Goal: Check status: Check status

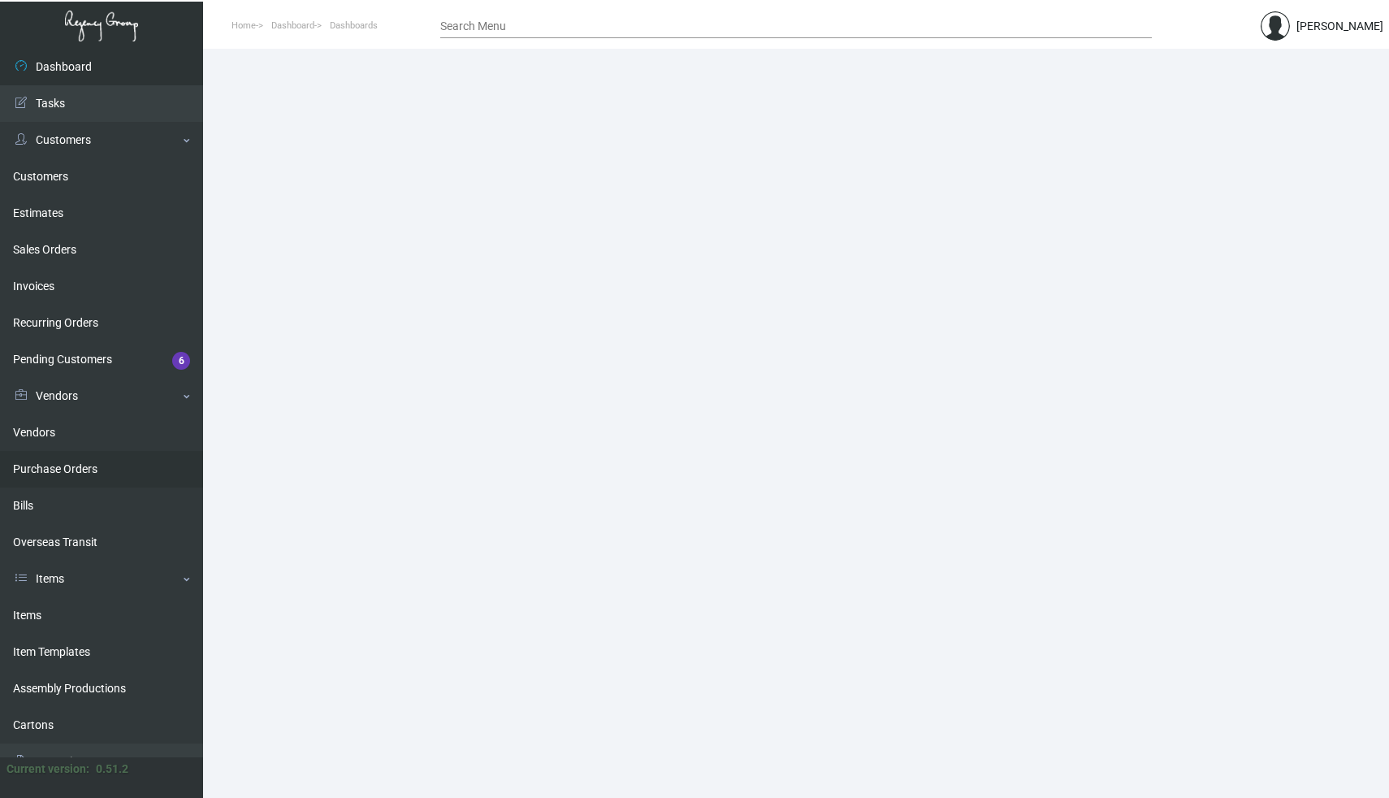
click at [81, 469] on link "Purchase Orders" at bounding box center [101, 469] width 203 height 37
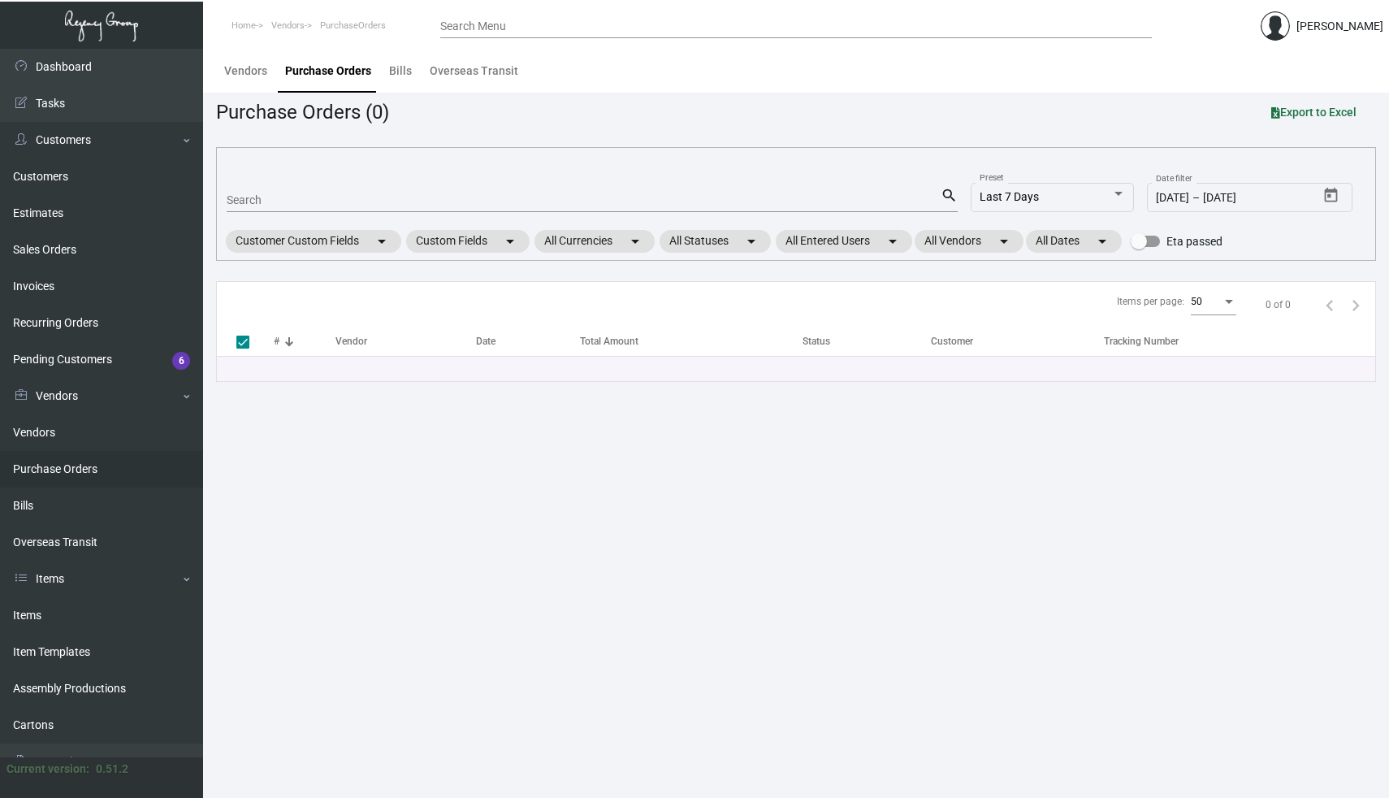
click at [329, 200] on input "Search" at bounding box center [584, 200] width 714 height 13
paste input "107902"
type input "107902"
checkbox input "false"
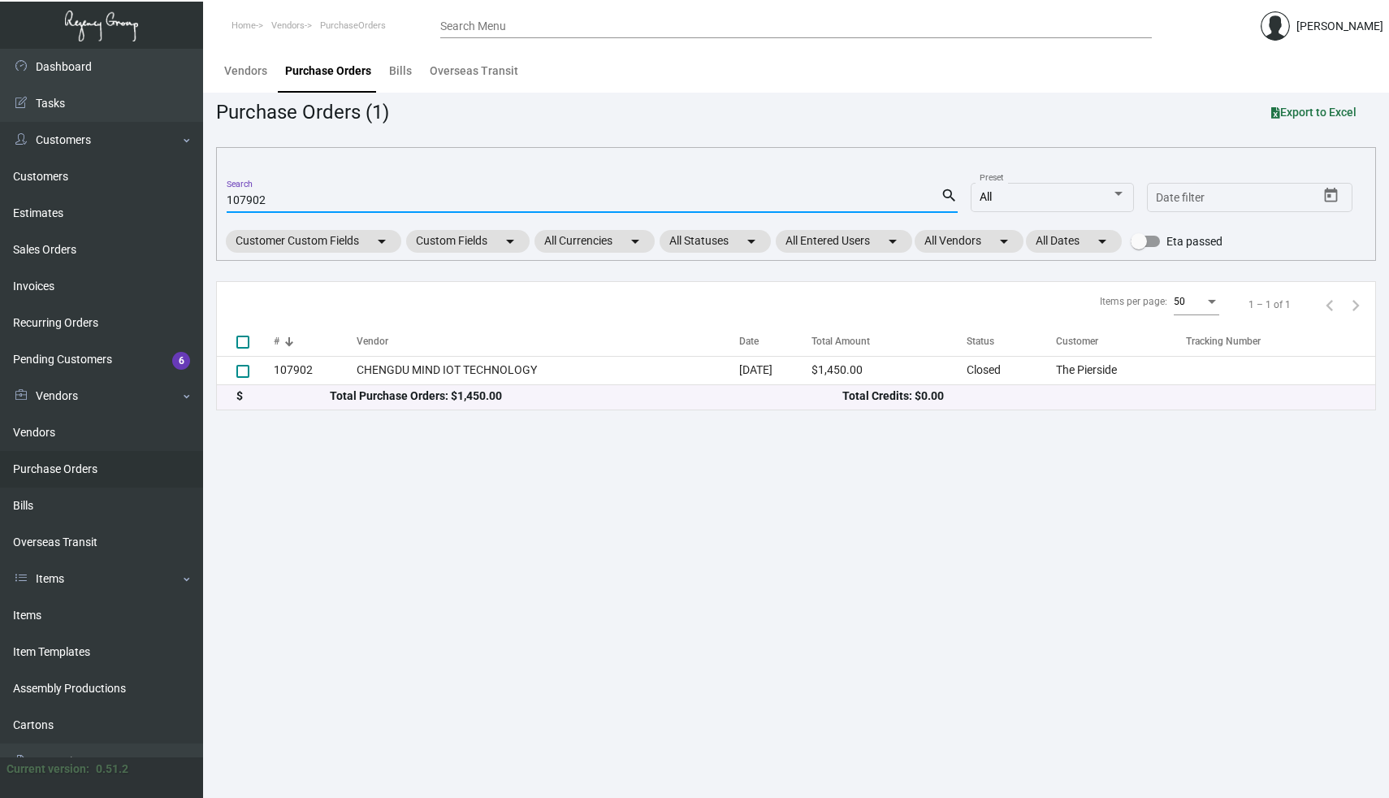
type input "107902"
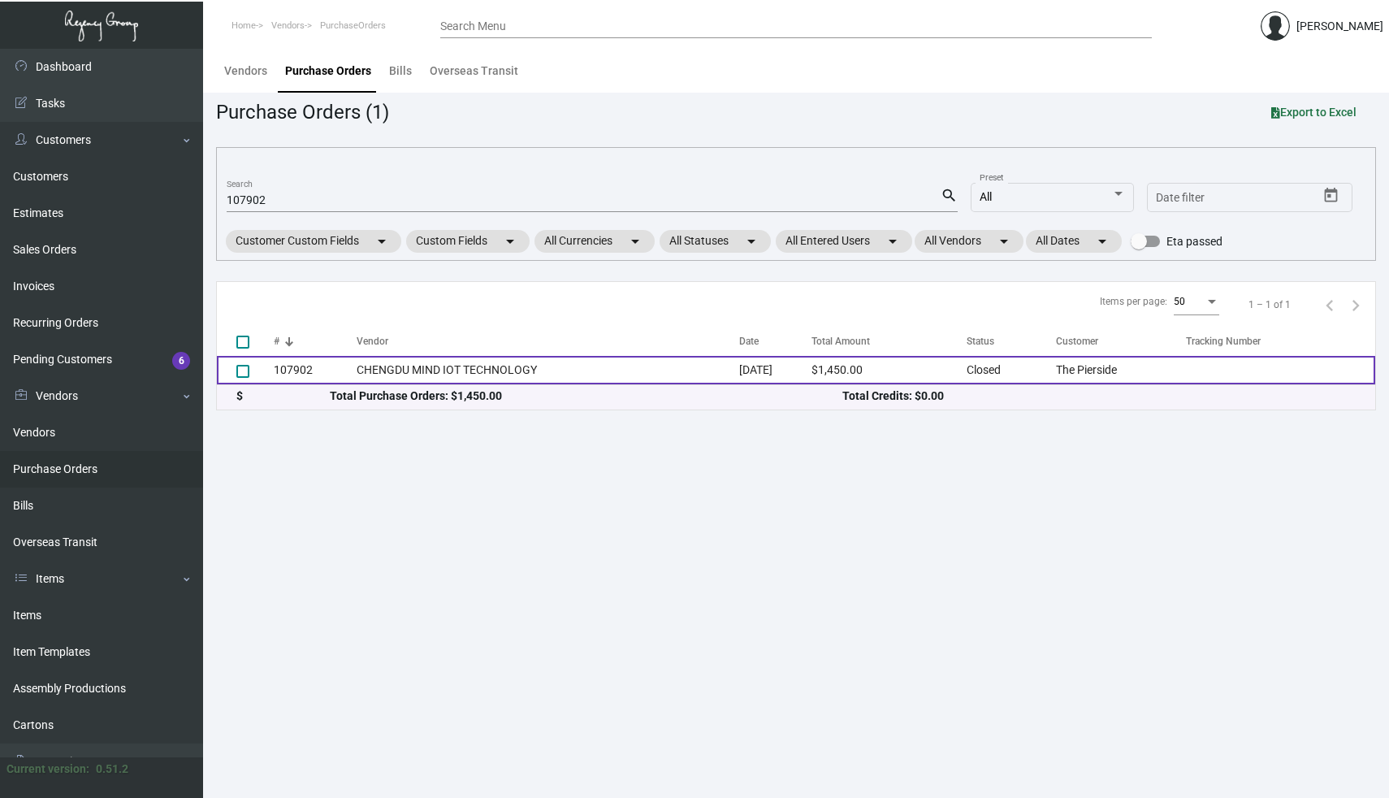
click at [303, 371] on td "107902" at bounding box center [315, 370] width 83 height 28
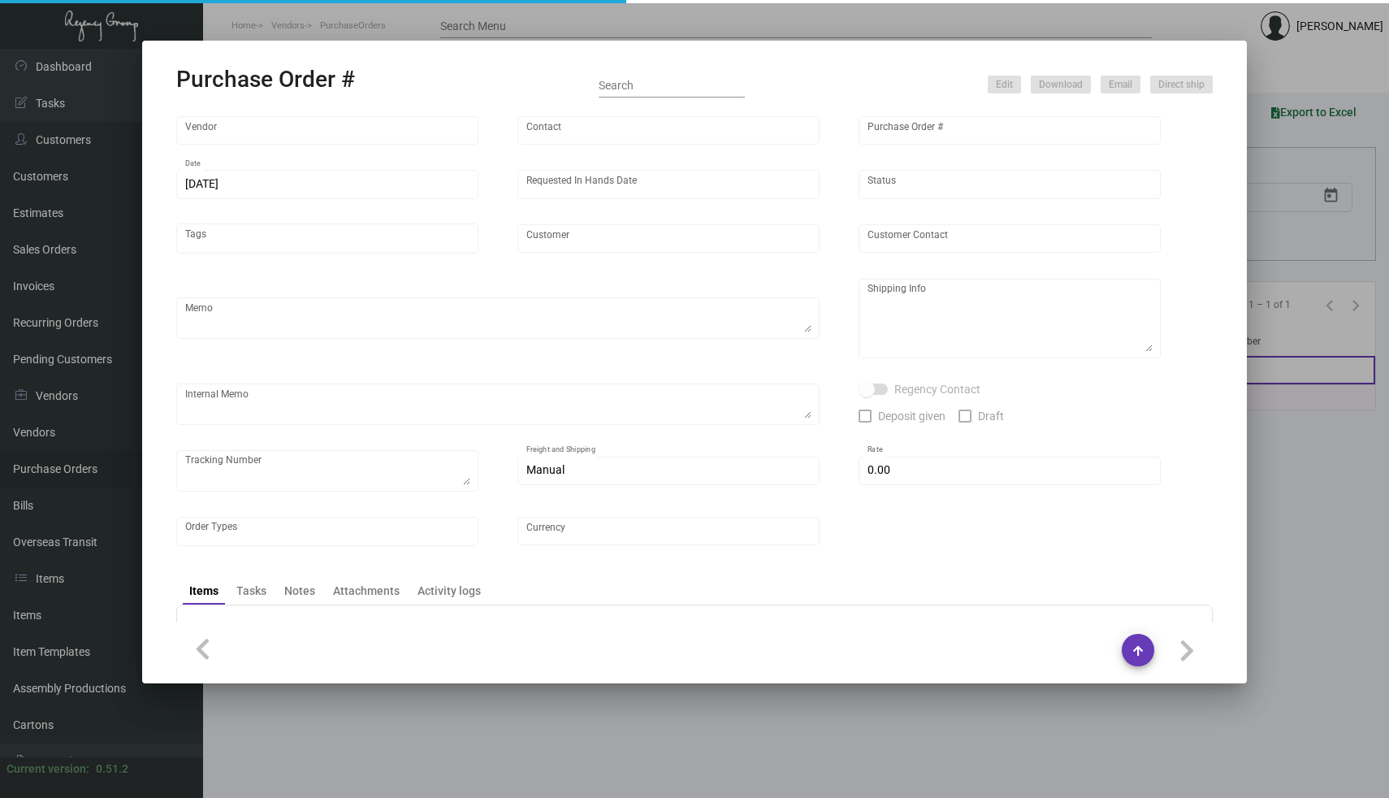
type input "CHENGDU MIND IOT TECHNOLOGY"
type input "[PERSON_NAME]"
type input "107902"
type input "[DATE]"
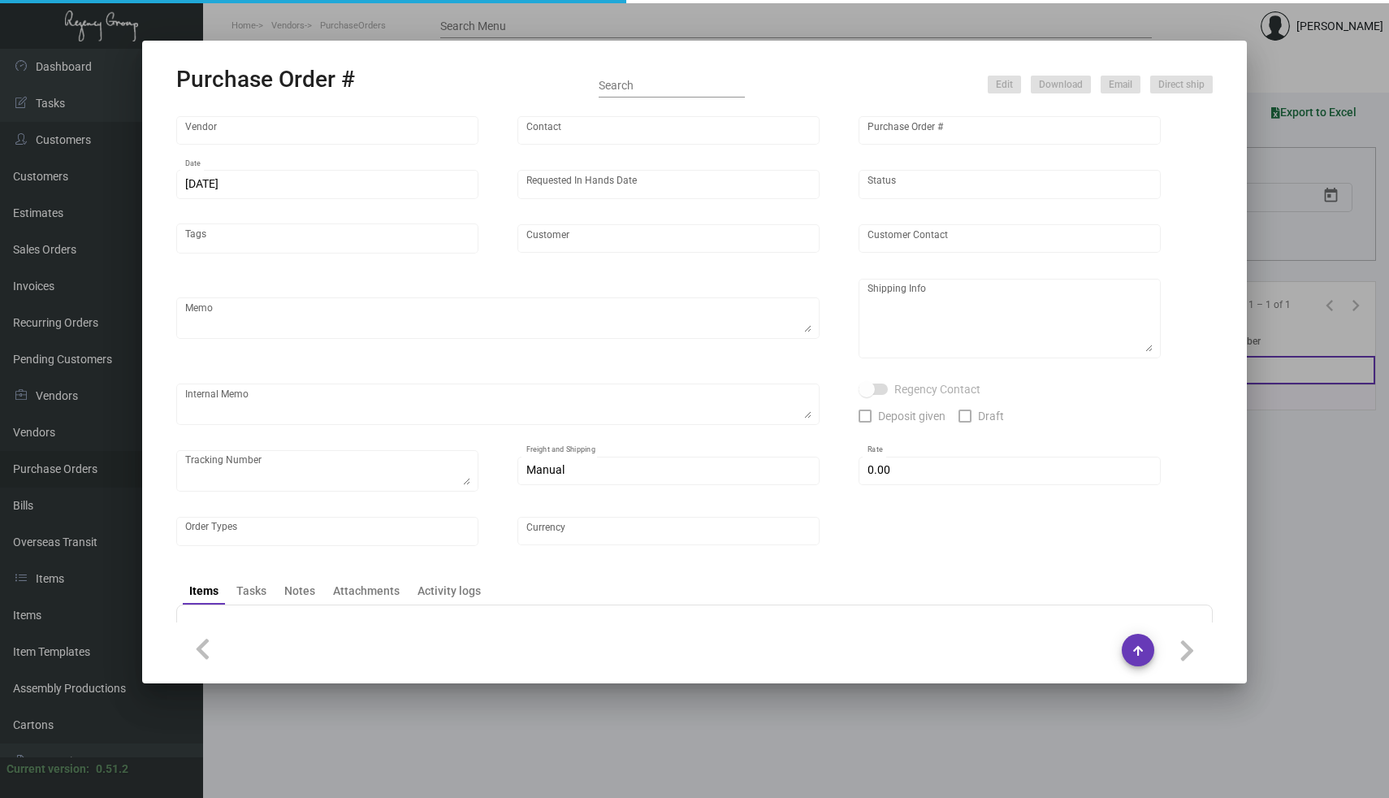
type input "The Pierside"
type textarea "Please ship 2k by air to our LA warehouse and 8k by boat to our NJ warehouse."
type textarea "Regency Group NJ - [PERSON_NAME] [STREET_ADDRESS]"
checkbox input "true"
type input "$ 0.00"
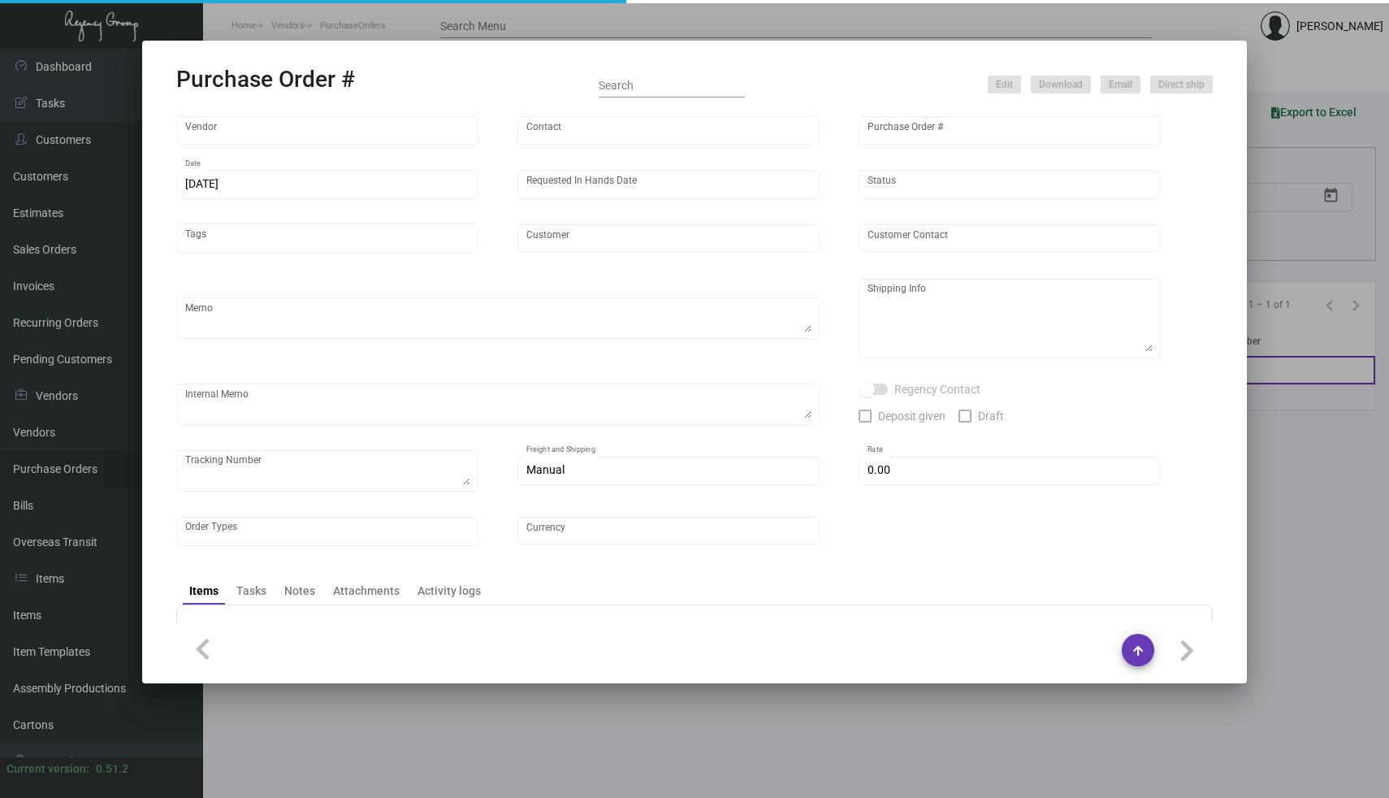
type input "United States Dollar $"
